Goal: Task Accomplishment & Management: Complete application form

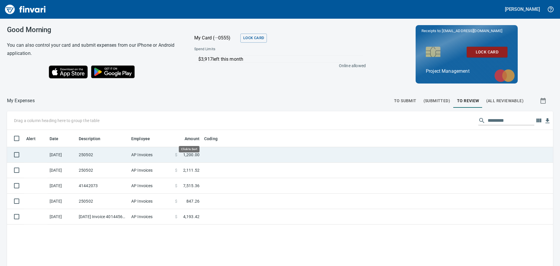
scroll to position [197, 537]
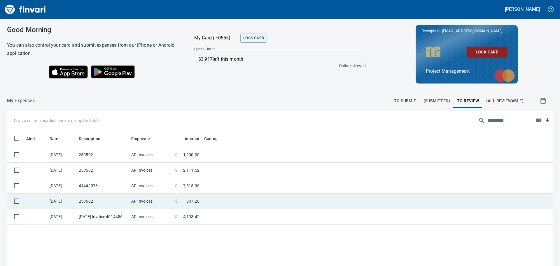
click at [211, 200] on td at bounding box center [275, 200] width 146 height 15
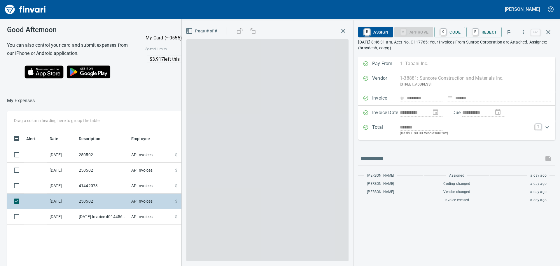
scroll to position [197, 391]
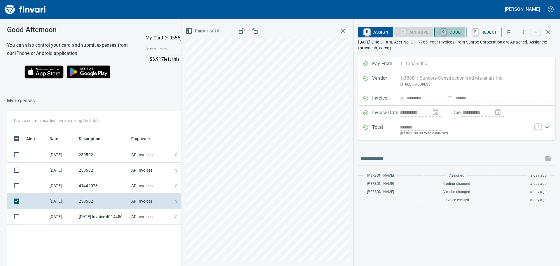
click at [454, 30] on span "C Code" at bounding box center [450, 32] width 22 height 10
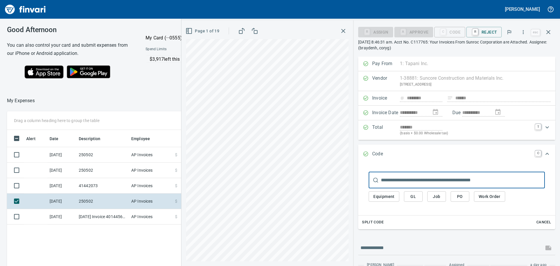
click at [459, 196] on span "PO" at bounding box center [459, 196] width 9 height 7
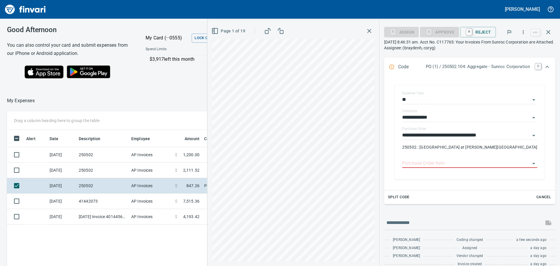
scroll to position [87, 0]
click at [442, 161] on input "Purchase Order Item" at bounding box center [466, 163] width 128 height 8
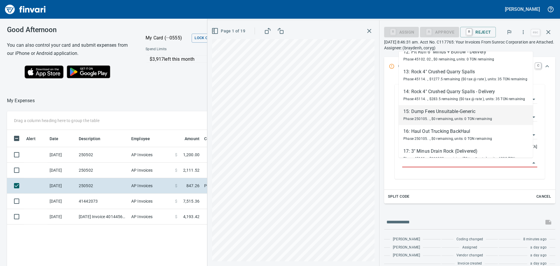
click at [443, 115] on div "15: Dump Fees Unsuitable-Generic" at bounding box center [447, 111] width 89 height 7
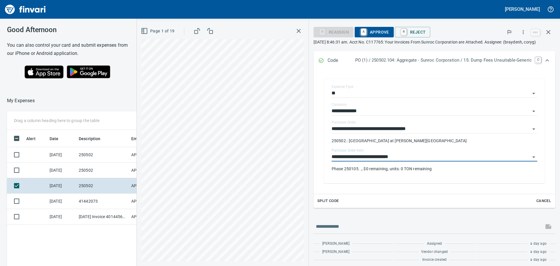
type input "**********"
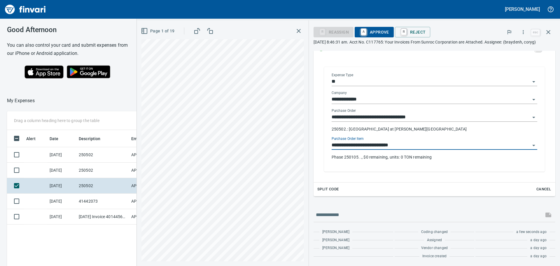
scroll to position [105, 0]
click at [377, 30] on span "A Approve" at bounding box center [374, 32] width 30 height 10
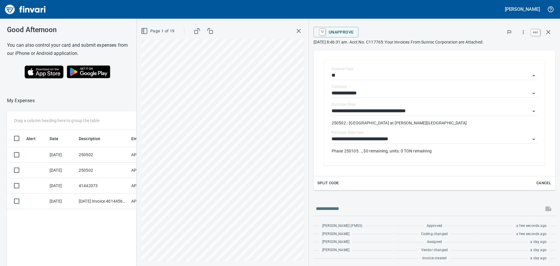
scroll to position [197, 391]
click at [549, 31] on icon "button" at bounding box center [548, 32] width 7 height 7
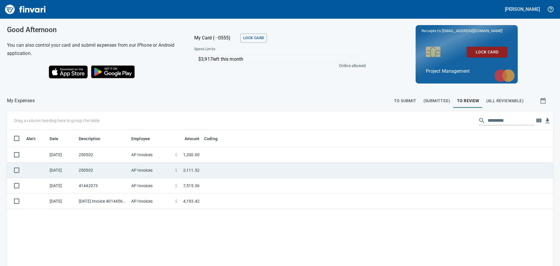
scroll to position [197, 537]
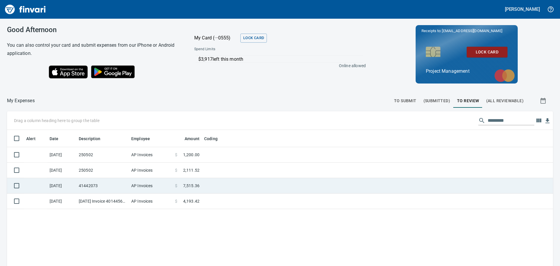
click at [209, 184] on td at bounding box center [275, 185] width 146 height 15
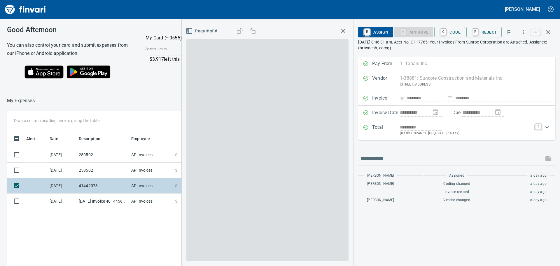
scroll to position [197, 391]
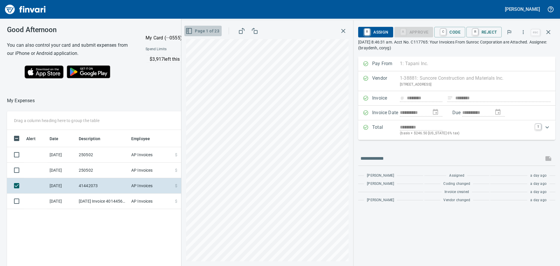
click at [188, 30] on icon "button" at bounding box center [188, 30] width 0 height 5
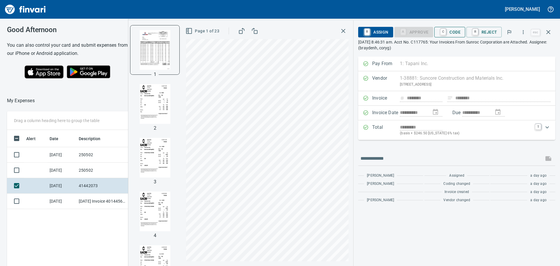
click at [455, 29] on span "C Code" at bounding box center [450, 32] width 22 height 10
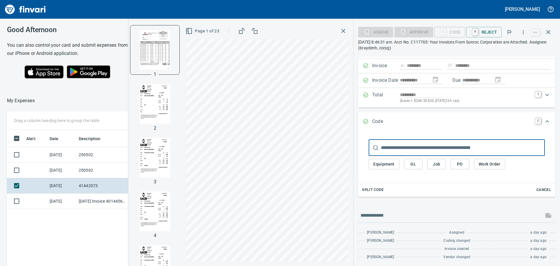
scroll to position [34, 0]
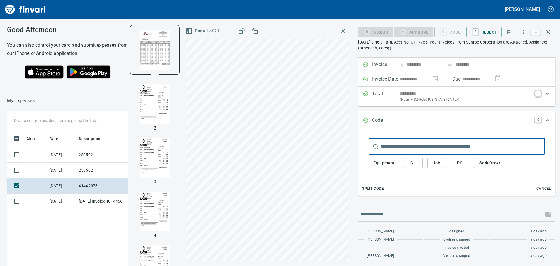
click at [377, 187] on span "Split Code" at bounding box center [373, 188] width 22 height 7
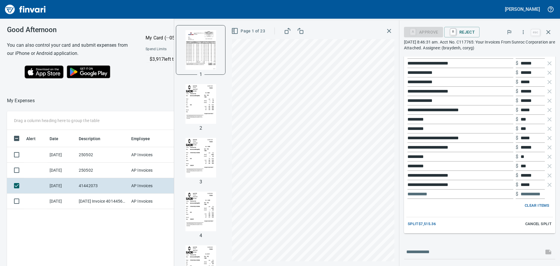
scroll to position [858, 0]
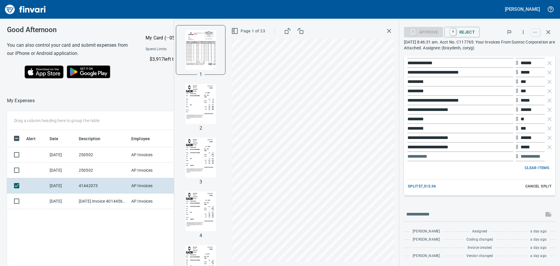
click at [526, 167] on span "Clear Items" at bounding box center [536, 167] width 24 height 7
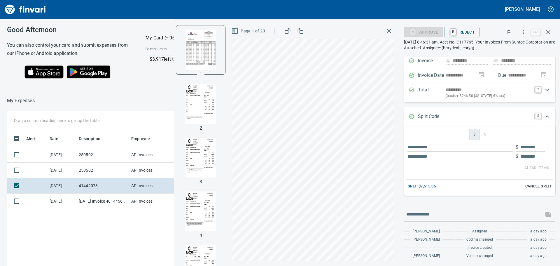
scroll to position [37, 0]
click at [422, 147] on input "text" at bounding box center [460, 146] width 106 height 9
type input "**"
type input "********"
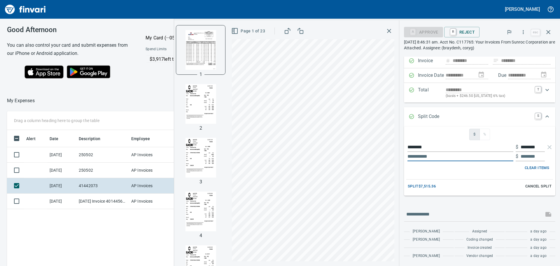
click at [420, 153] on input "text" at bounding box center [460, 156] width 106 height 9
type input "*"
type input "********"
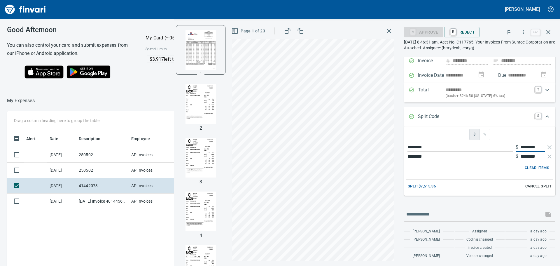
drag, startPoint x: 535, startPoint y: 145, endPoint x: 516, endPoint y: 147, distance: 19.3
click at [520, 147] on input "********" at bounding box center [532, 146] width 24 height 9
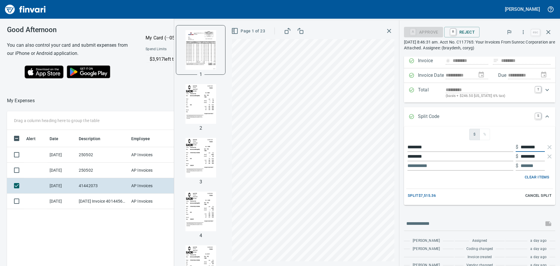
type input "********"
drag, startPoint x: 536, startPoint y: 156, endPoint x: 516, endPoint y: 156, distance: 20.1
click at [516, 156] on div "$ ********" at bounding box center [529, 156] width 29 height 9
type input "********"
drag, startPoint x: 535, startPoint y: 146, endPoint x: 525, endPoint y: 147, distance: 10.2
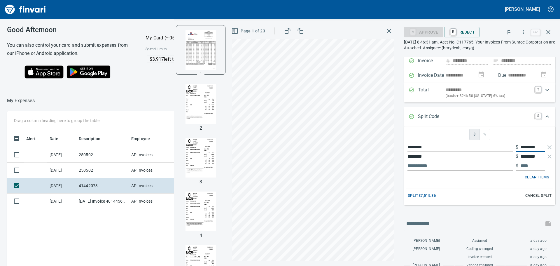
click at [525, 147] on input "********" at bounding box center [532, 146] width 24 height 9
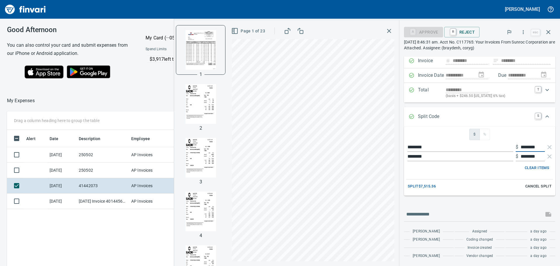
type input "********"
click at [427, 185] on span "Split $7,515.36" at bounding box center [422, 186] width 28 height 7
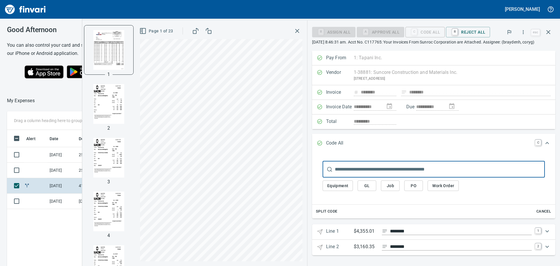
scroll to position [6, 0]
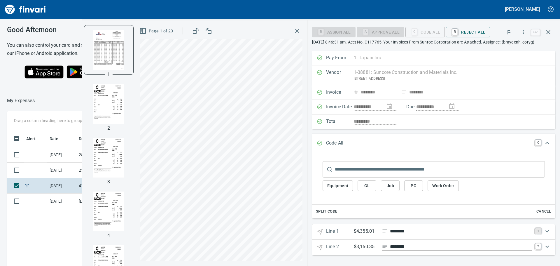
click at [535, 231] on link "1" at bounding box center [538, 231] width 6 height 6
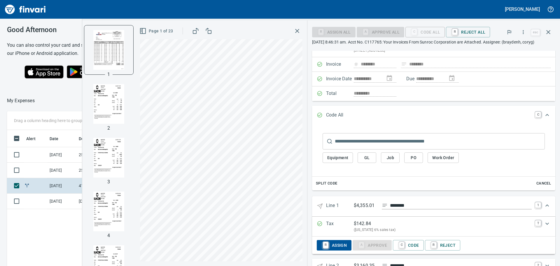
scroll to position [52, 0]
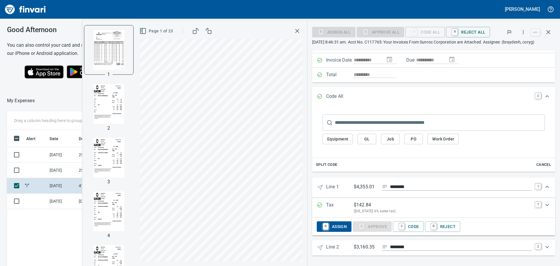
click at [398, 203] on div "$ 142.84" at bounding box center [443, 204] width 178 height 7
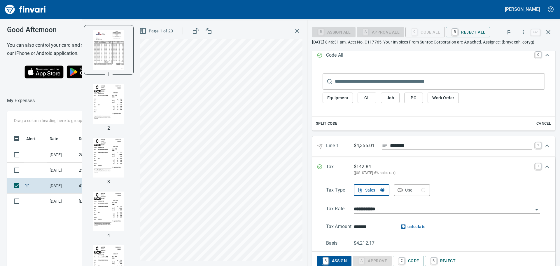
scroll to position [128, 0]
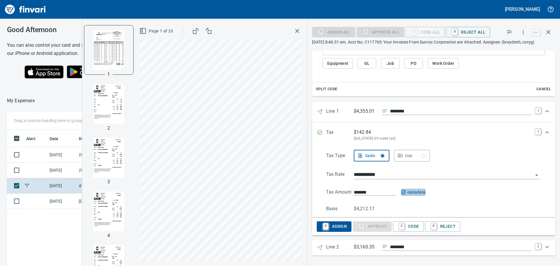
click at [415, 191] on span "calculate" at bounding box center [413, 191] width 25 height 7
click at [376, 190] on input "*******" at bounding box center [375, 192] width 43 height 7
type input "*******"
click at [382, 207] on div "Basis $4,108.50" at bounding box center [433, 208] width 214 height 7
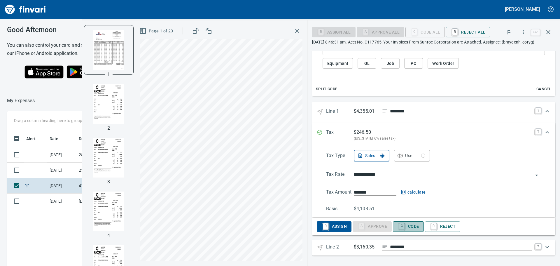
click at [413, 225] on span "C Code" at bounding box center [408, 226] width 22 height 10
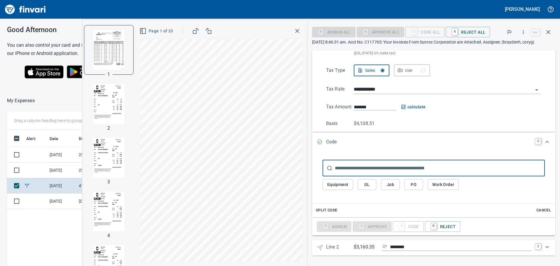
scroll to position [213, 0]
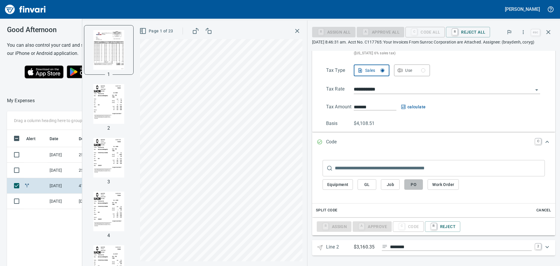
click at [413, 183] on span "PO" at bounding box center [413, 184] width 9 height 7
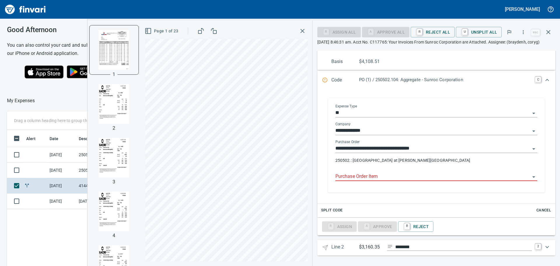
scroll to position [336, 0]
click at [384, 175] on input "Purchase Order Item" at bounding box center [432, 176] width 195 height 8
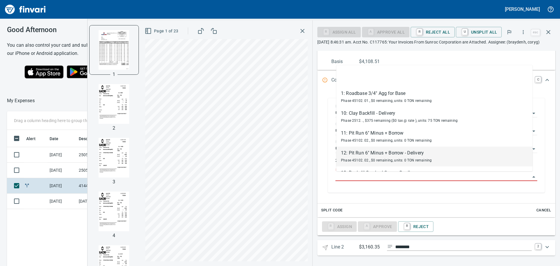
scroll to position [0, 0]
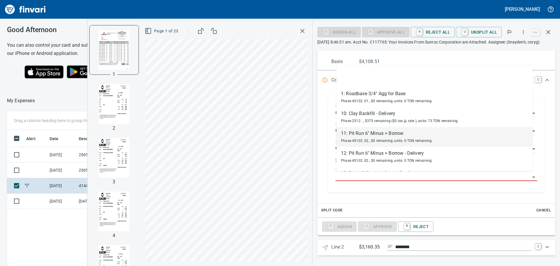
click at [394, 134] on div "11: Pit Run 6" Minus + Borrow" at bounding box center [386, 133] width 91 height 7
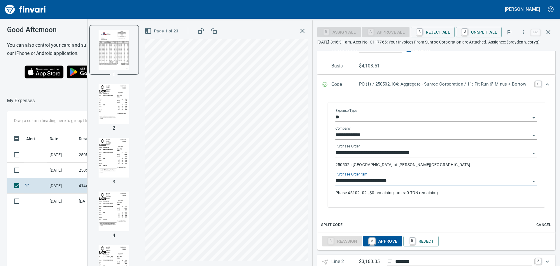
type input "**********"
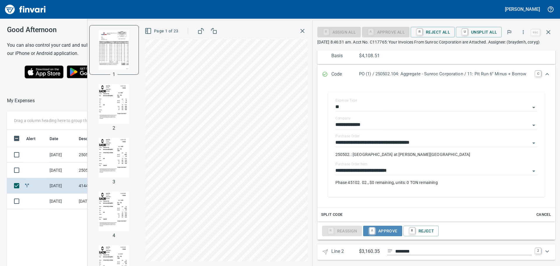
click at [391, 233] on span "A Approve" at bounding box center [383, 231] width 30 height 10
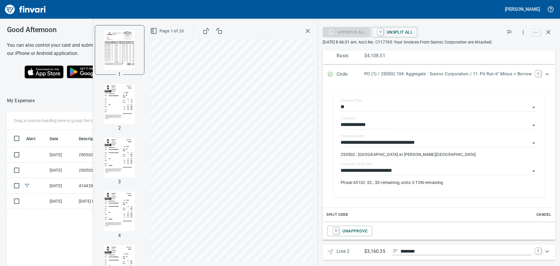
scroll to position [351, 0]
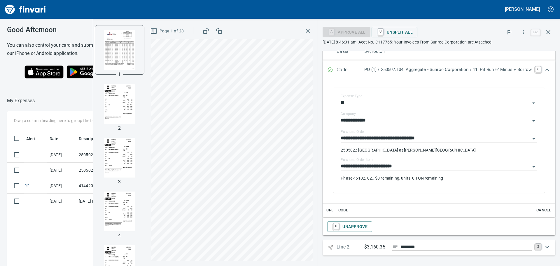
click at [535, 246] on link "2" at bounding box center [538, 246] width 6 height 6
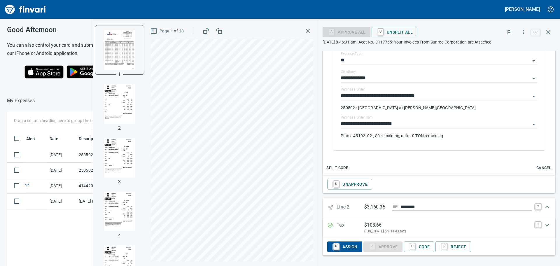
click at [407, 226] on div "$ 103.66" at bounding box center [447, 224] width 167 height 7
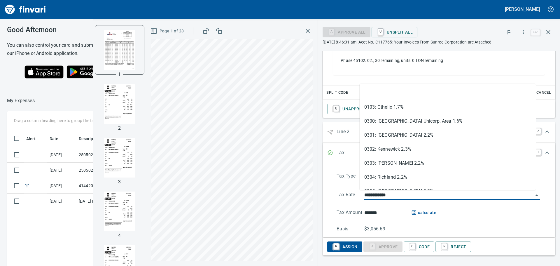
scroll to position [197, 391]
drag, startPoint x: 392, startPoint y: 194, endPoint x: 355, endPoint y: 196, distance: 36.5
click at [355, 196] on div "**********" at bounding box center [437, 195] width 203 height 8
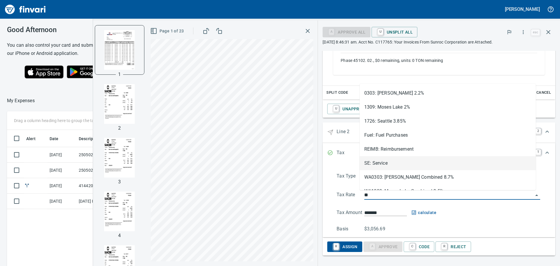
click at [384, 161] on li "SE: Service" at bounding box center [447, 163] width 176 height 14
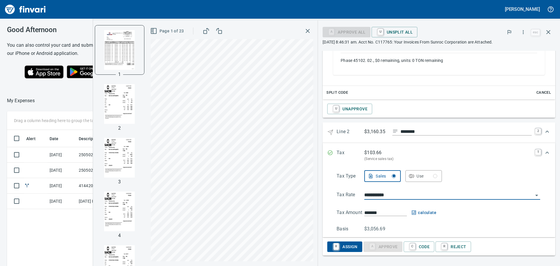
type input "**********"
click at [419, 212] on span "calculate" at bounding box center [423, 212] width 25 height 7
type input "*****"
click at [419, 244] on span "C Code" at bounding box center [419, 246] width 22 height 10
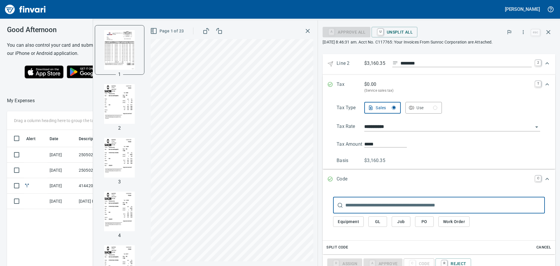
scroll to position [542, 0]
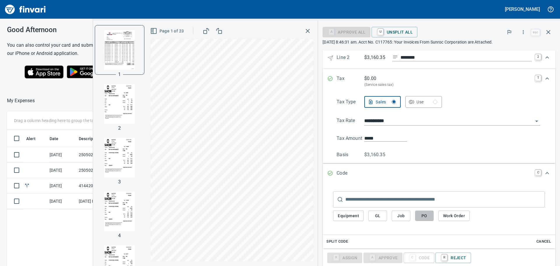
click at [419, 214] on span "PO" at bounding box center [423, 215] width 9 height 7
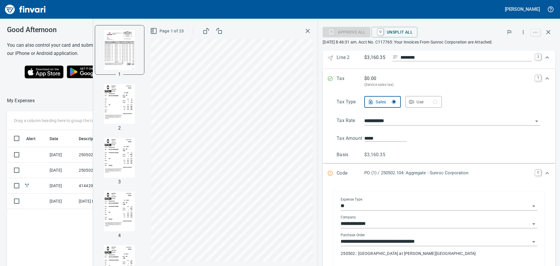
scroll to position [615, 0]
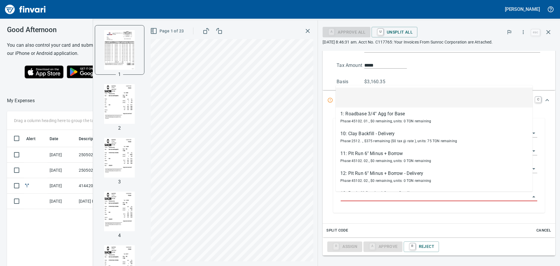
click at [382, 195] on input "Purchase Order Item" at bounding box center [434, 196] width 189 height 8
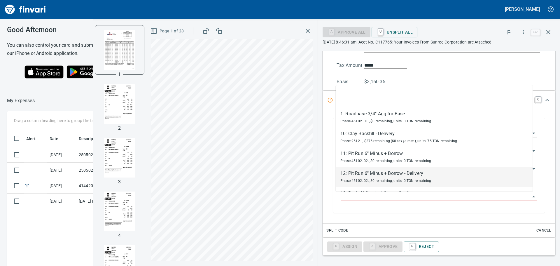
click at [384, 174] on div "12: Pit Run 6" Minus + Borrow - Delivery" at bounding box center [385, 173] width 91 height 7
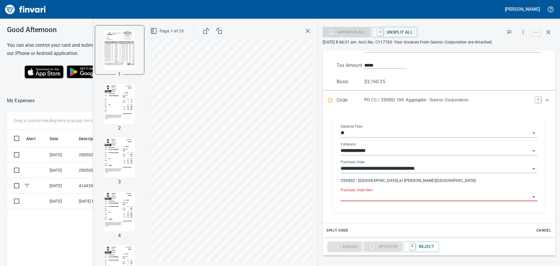
type input "**********"
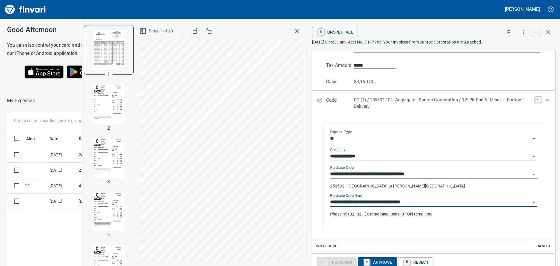
scroll to position [631, 0]
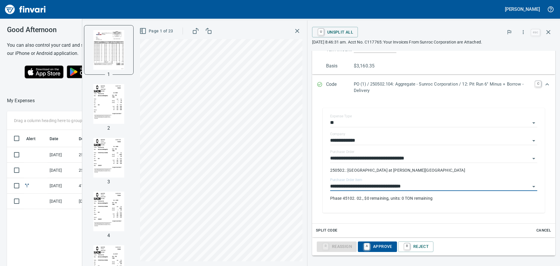
click at [378, 244] on span "A Approve" at bounding box center [377, 246] width 30 height 10
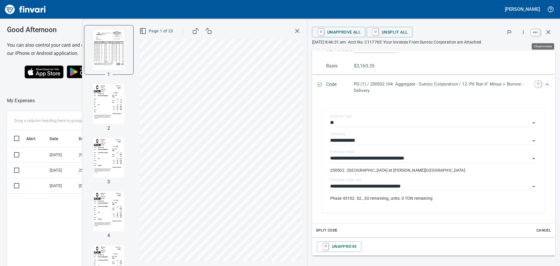
scroll to position [197, 391]
click at [548, 31] on icon "button" at bounding box center [548, 32] width 7 height 7
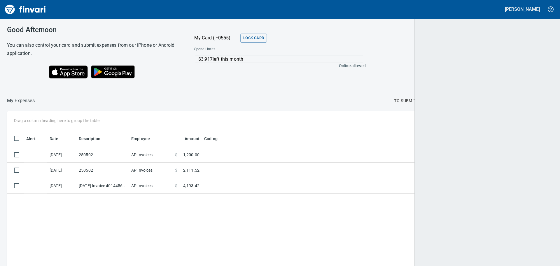
scroll to position [197, 536]
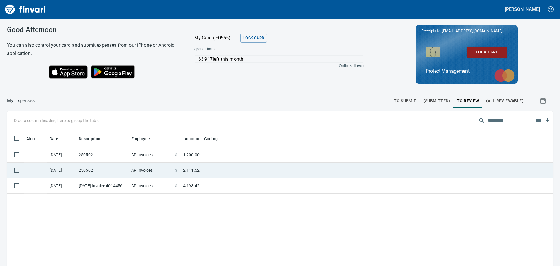
click at [214, 168] on td at bounding box center [275, 169] width 146 height 15
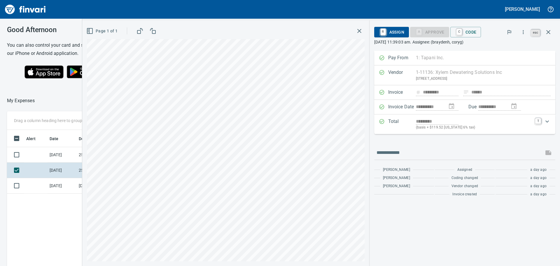
scroll to position [197, 391]
click at [547, 30] on icon "button" at bounding box center [548, 32] width 7 height 7
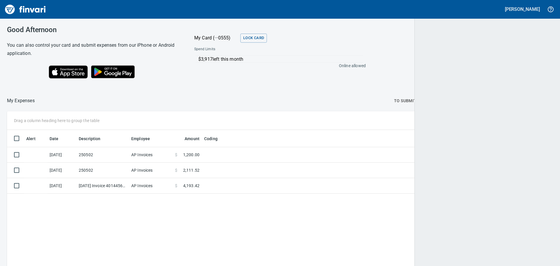
scroll to position [197, 536]
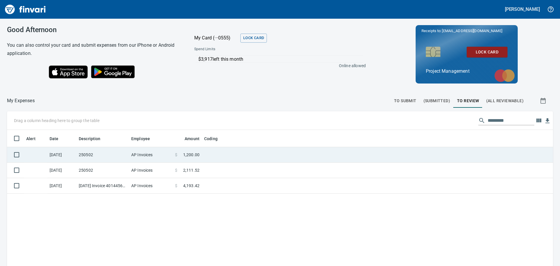
click at [224, 151] on td at bounding box center [275, 154] width 146 height 15
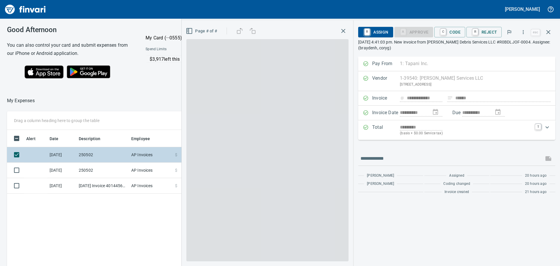
scroll to position [197, 391]
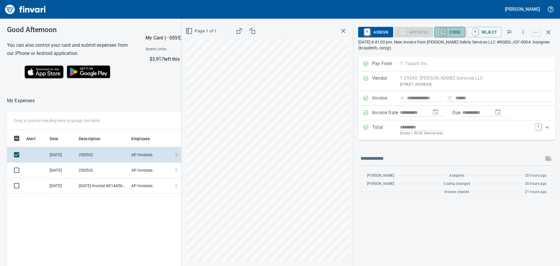
click at [454, 30] on span "C Code" at bounding box center [450, 32] width 22 height 10
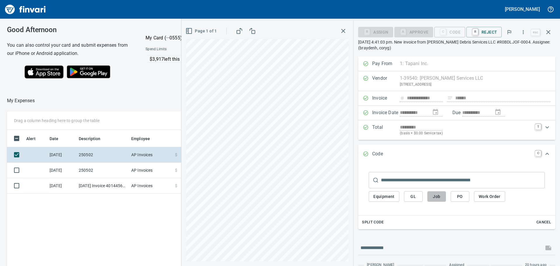
click at [437, 196] on span "Job" at bounding box center [436, 196] width 9 height 7
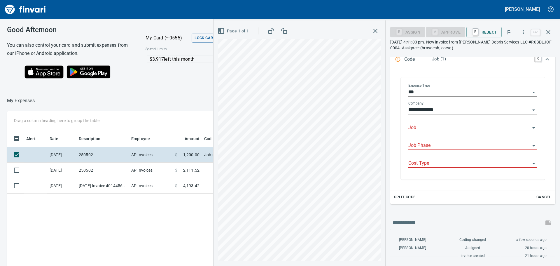
click at [437, 126] on input "Job" at bounding box center [469, 128] width 122 height 8
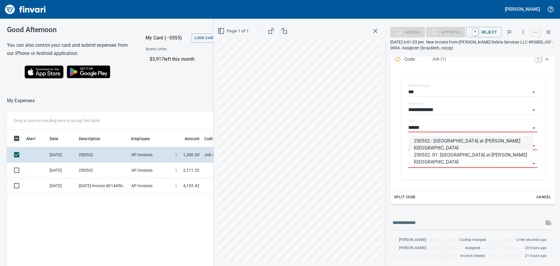
click at [448, 143] on li "250502.: [GEOGRAPHIC_DATA] at [PERSON_NAME][GEOGRAPHIC_DATA]" at bounding box center [471, 143] width 124 height 14
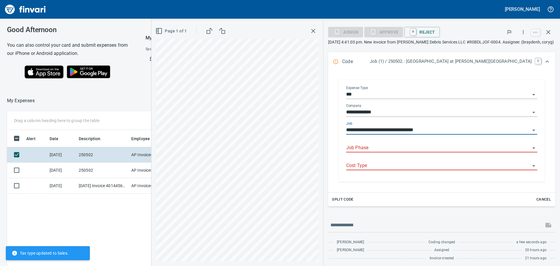
scroll to position [94, 0]
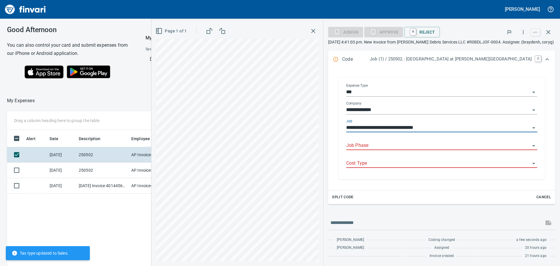
type input "**********"
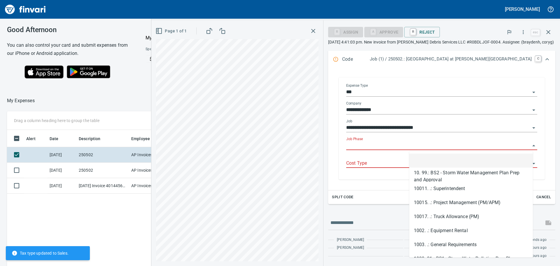
scroll to position [197, 391]
click at [444, 144] on input "Job Phase" at bounding box center [438, 145] width 184 height 8
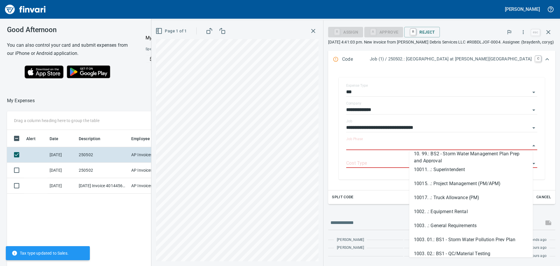
scroll to position [29, 0]
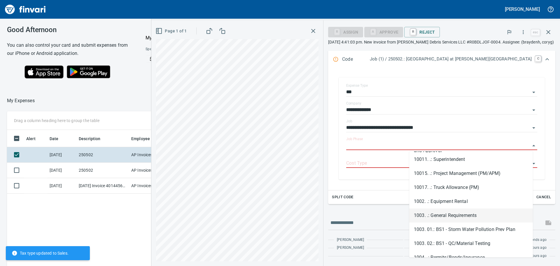
click at [451, 213] on li "1003. .: General Requirements" at bounding box center [471, 215] width 124 height 14
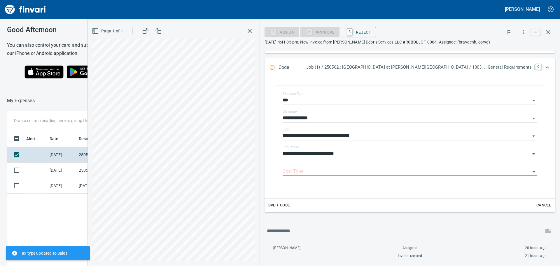
type input "**********"
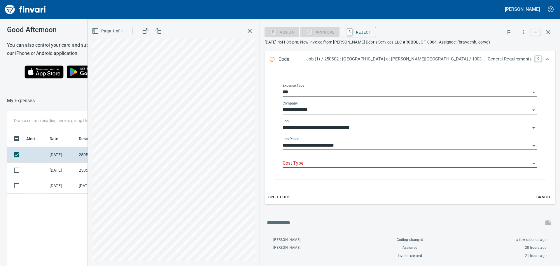
scroll to position [197, 391]
click at [397, 163] on input "Cost Type" at bounding box center [405, 163] width 247 height 8
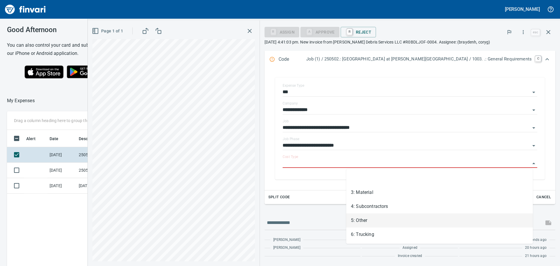
click at [366, 219] on li "5: Other" at bounding box center [439, 220] width 187 height 14
type input "********"
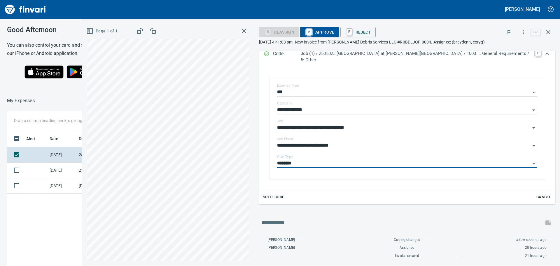
scroll to position [89, 0]
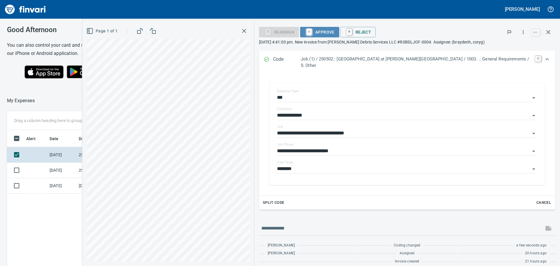
click at [334, 30] on span "A Approve" at bounding box center [320, 32] width 30 height 10
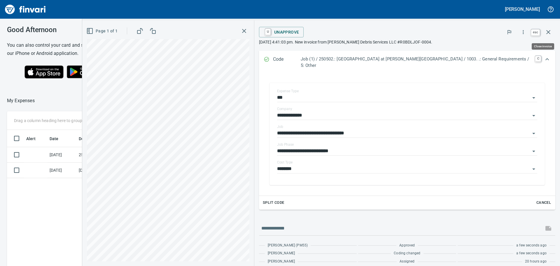
scroll to position [197, 391]
click at [548, 31] on icon "button" at bounding box center [548, 32] width 7 height 7
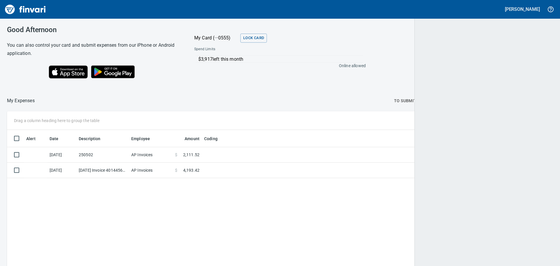
scroll to position [197, 536]
